Goal: Check status

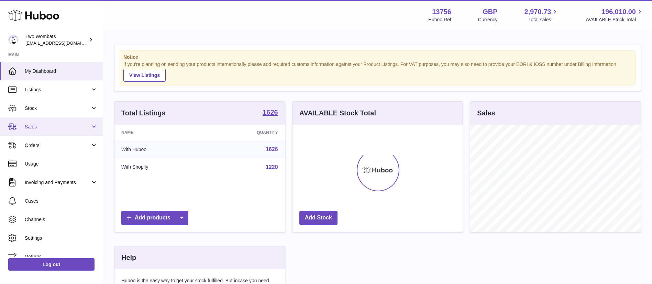
scroll to position [107, 170]
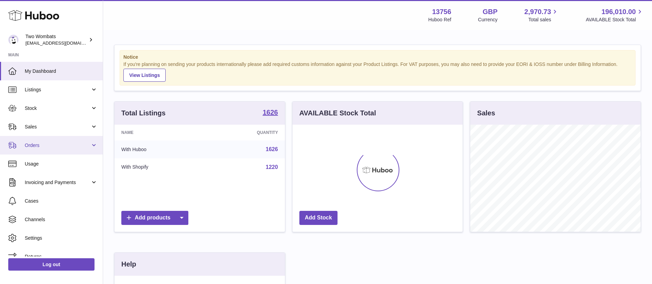
click at [58, 143] on span "Orders" at bounding box center [58, 145] width 66 height 7
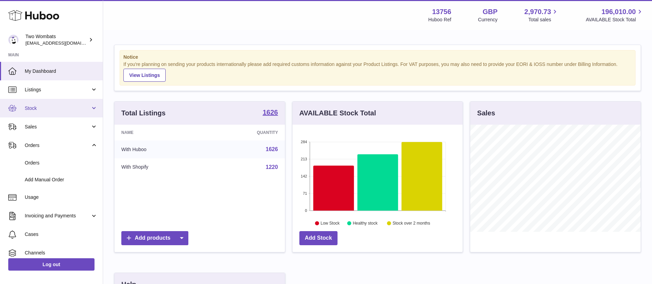
click at [49, 111] on span "Stock" at bounding box center [58, 108] width 66 height 7
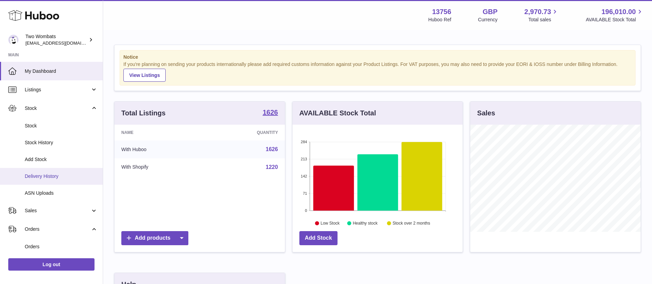
click at [64, 174] on span "Delivery History" at bounding box center [61, 176] width 73 height 7
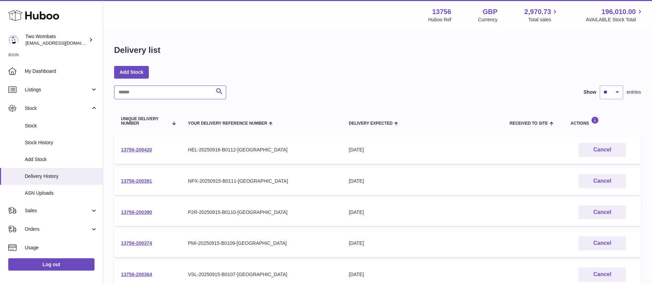
paste input "**********"
type input "**********"
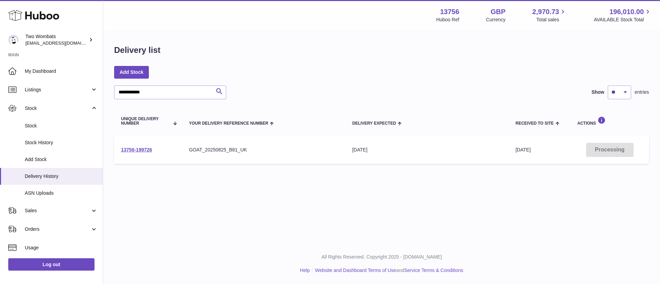
drag, startPoint x: 146, startPoint y: 149, endPoint x: 160, endPoint y: 153, distance: 14.9
click at [146, 149] on link "13756-199726" at bounding box center [136, 149] width 31 height 5
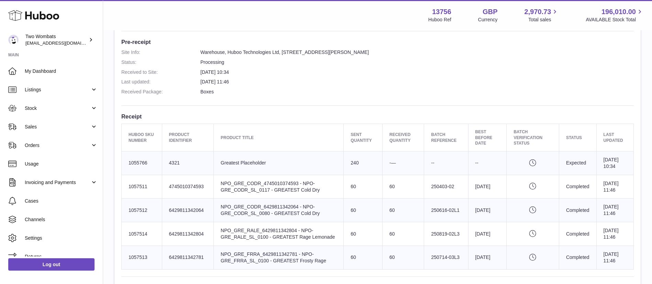
scroll to position [171, 0]
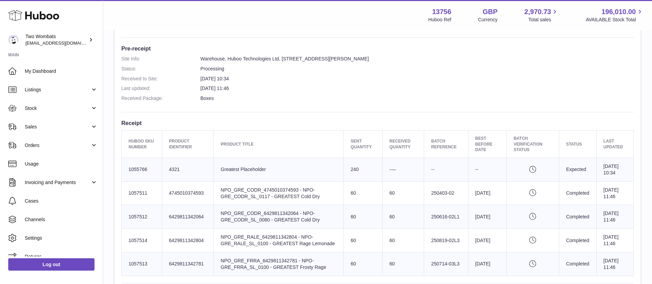
click at [139, 166] on td "Huboo SKU Number 1055766" at bounding box center [142, 170] width 41 height 24
copy td "1055766"
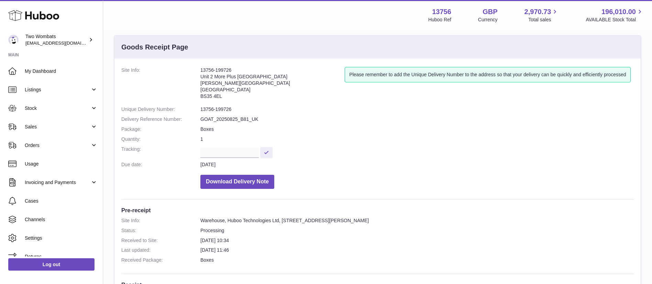
scroll to position [0, 0]
